Goal: Obtain resource: Download file/media

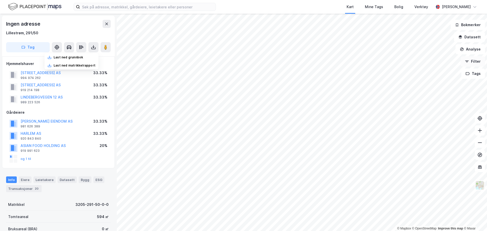
click at [473, 62] on button "Filter" at bounding box center [472, 61] width 24 height 10
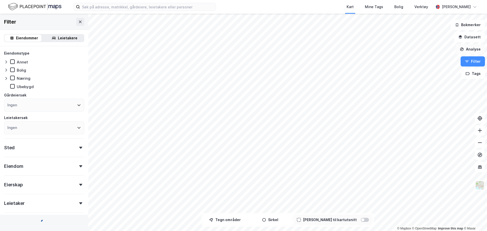
click at [473, 52] on button "Analyse" at bounding box center [469, 49] width 29 height 10
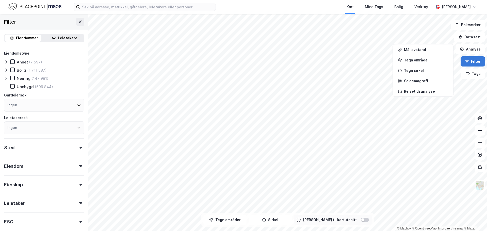
click at [472, 64] on button "Filter" at bounding box center [472, 61] width 24 height 10
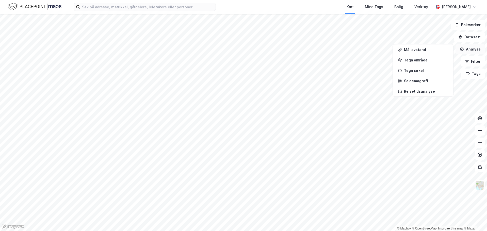
click at [473, 50] on button "Analyse" at bounding box center [469, 49] width 29 height 10
click at [476, 38] on button "Datasett" at bounding box center [469, 37] width 31 height 10
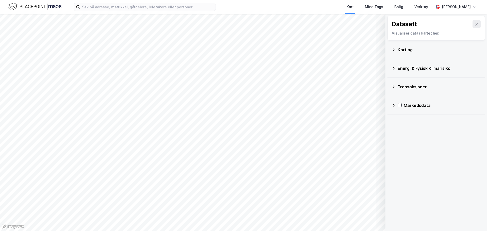
click at [393, 48] on icon at bounding box center [393, 50] width 4 height 4
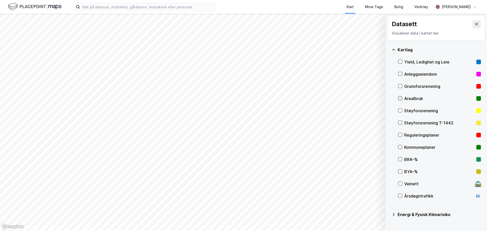
click at [401, 100] on icon at bounding box center [400, 98] width 4 height 4
click at [401, 98] on icon at bounding box center [400, 98] width 4 height 4
click at [399, 135] on icon at bounding box center [400, 135] width 4 height 4
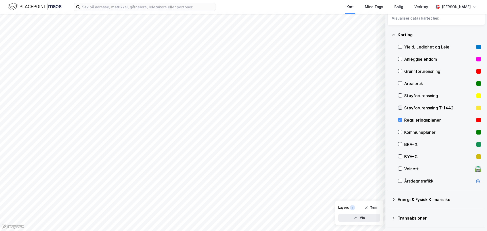
scroll to position [7, 0]
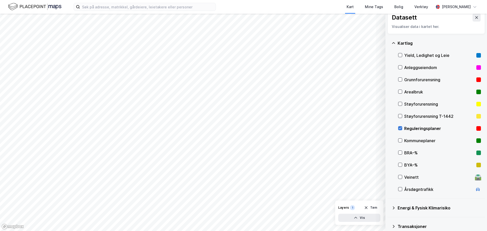
click at [400, 129] on icon at bounding box center [400, 128] width 4 height 4
click at [400, 138] on div "Kommuneplaner" at bounding box center [439, 141] width 83 height 12
click at [401, 150] on div "BRA–%" at bounding box center [439, 153] width 83 height 12
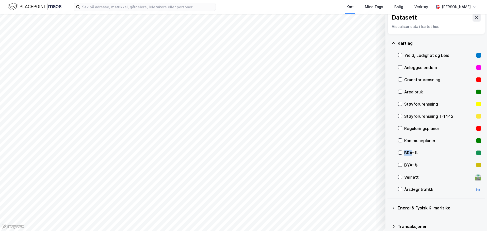
click at [401, 150] on div "BRA–%" at bounding box center [439, 153] width 83 height 12
click at [401, 165] on icon at bounding box center [400, 165] width 4 height 4
click at [401, 177] on icon at bounding box center [400, 177] width 4 height 4
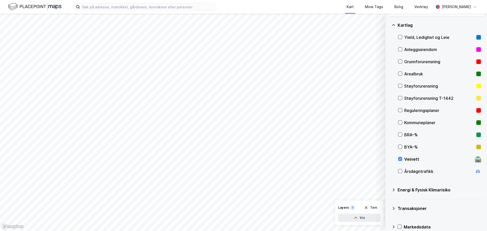
scroll to position [32, 0]
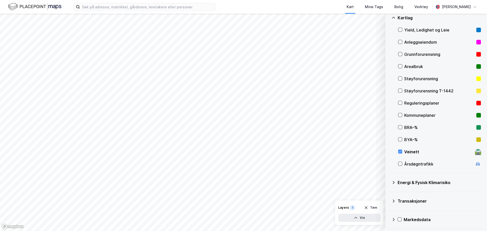
click at [394, 182] on icon at bounding box center [393, 182] width 4 height 4
click at [395, 182] on icon at bounding box center [393, 182] width 4 height 4
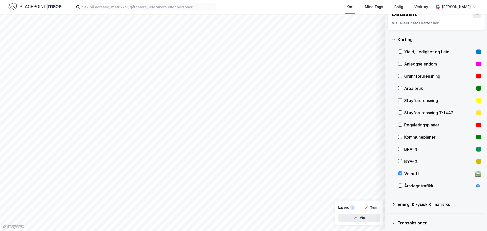
scroll to position [0, 0]
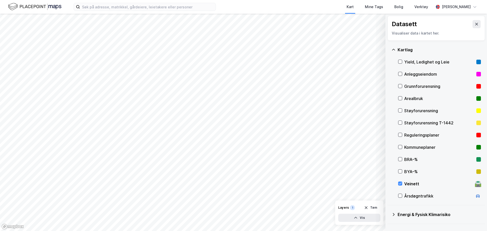
click at [474, 184] on div "🛣️" at bounding box center [477, 183] width 7 height 7
click at [358, 219] on button "Vis" at bounding box center [359, 218] width 42 height 8
click at [358, 206] on icon at bounding box center [357, 207] width 4 height 4
click at [358, 206] on icon at bounding box center [356, 206] width 3 height 1
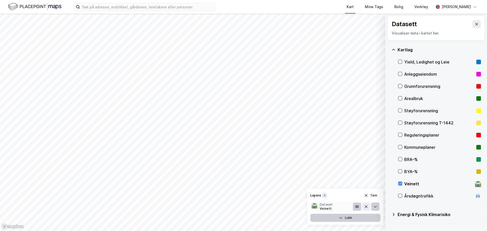
click at [378, 206] on button at bounding box center [375, 207] width 8 height 8
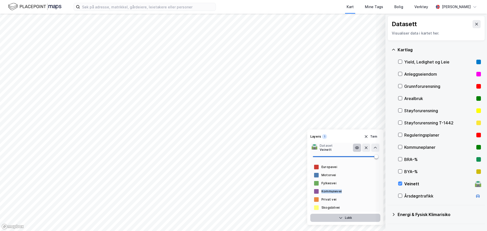
drag, startPoint x: 343, startPoint y: 192, endPoint x: 317, endPoint y: 191, distance: 25.9
click at [317, 191] on div "Kommunevei" at bounding box center [345, 191] width 70 height 8
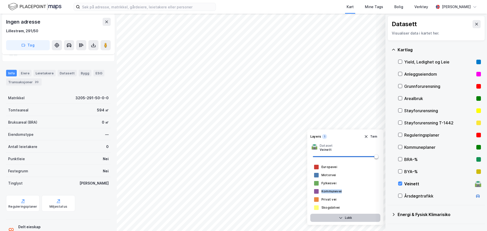
scroll to position [99, 0]
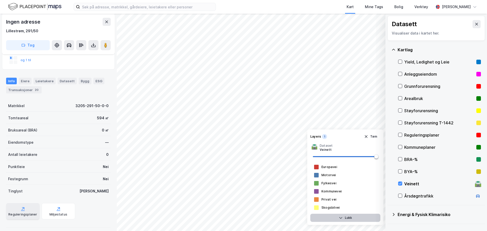
click at [21, 211] on div "Reguleringsplaner" at bounding box center [22, 211] width 33 height 16
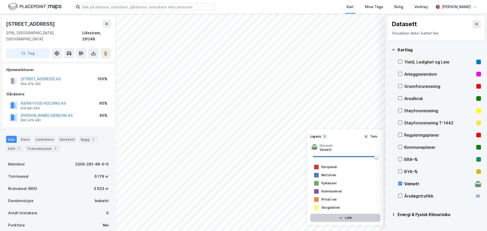
scroll to position [90, 0]
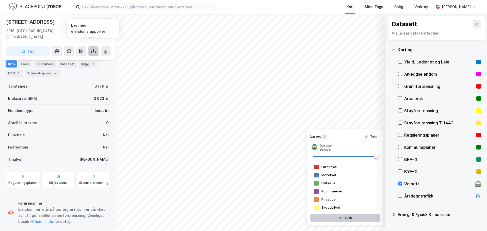
click at [91, 51] on icon at bounding box center [93, 52] width 4 height 2
click at [79, 59] on div "Last ned grunnbok" at bounding box center [68, 61] width 29 height 4
